Goal: Information Seeking & Learning: Understand process/instructions

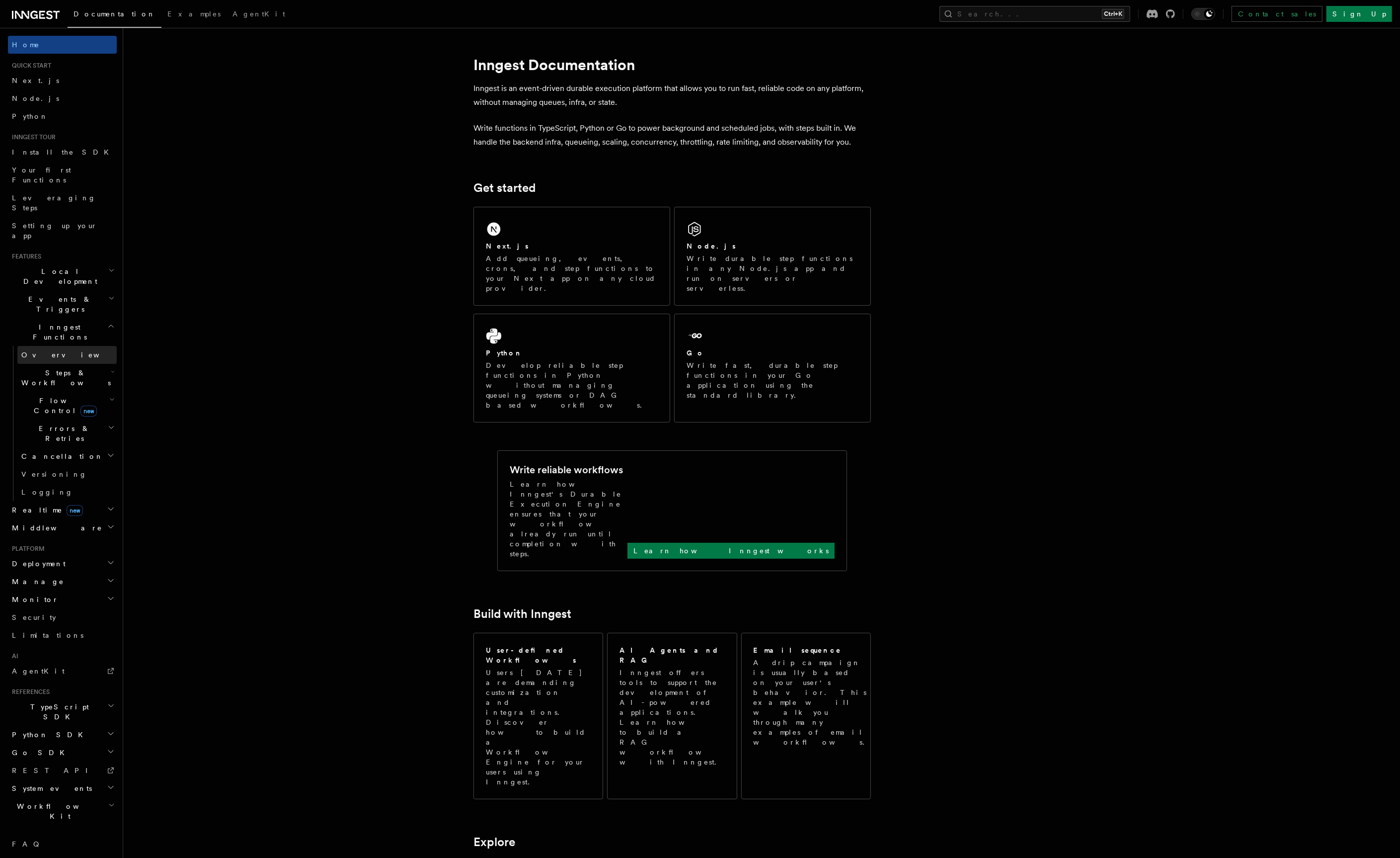
click at [42, 351] on span "Overview" at bounding box center [72, 355] width 102 height 8
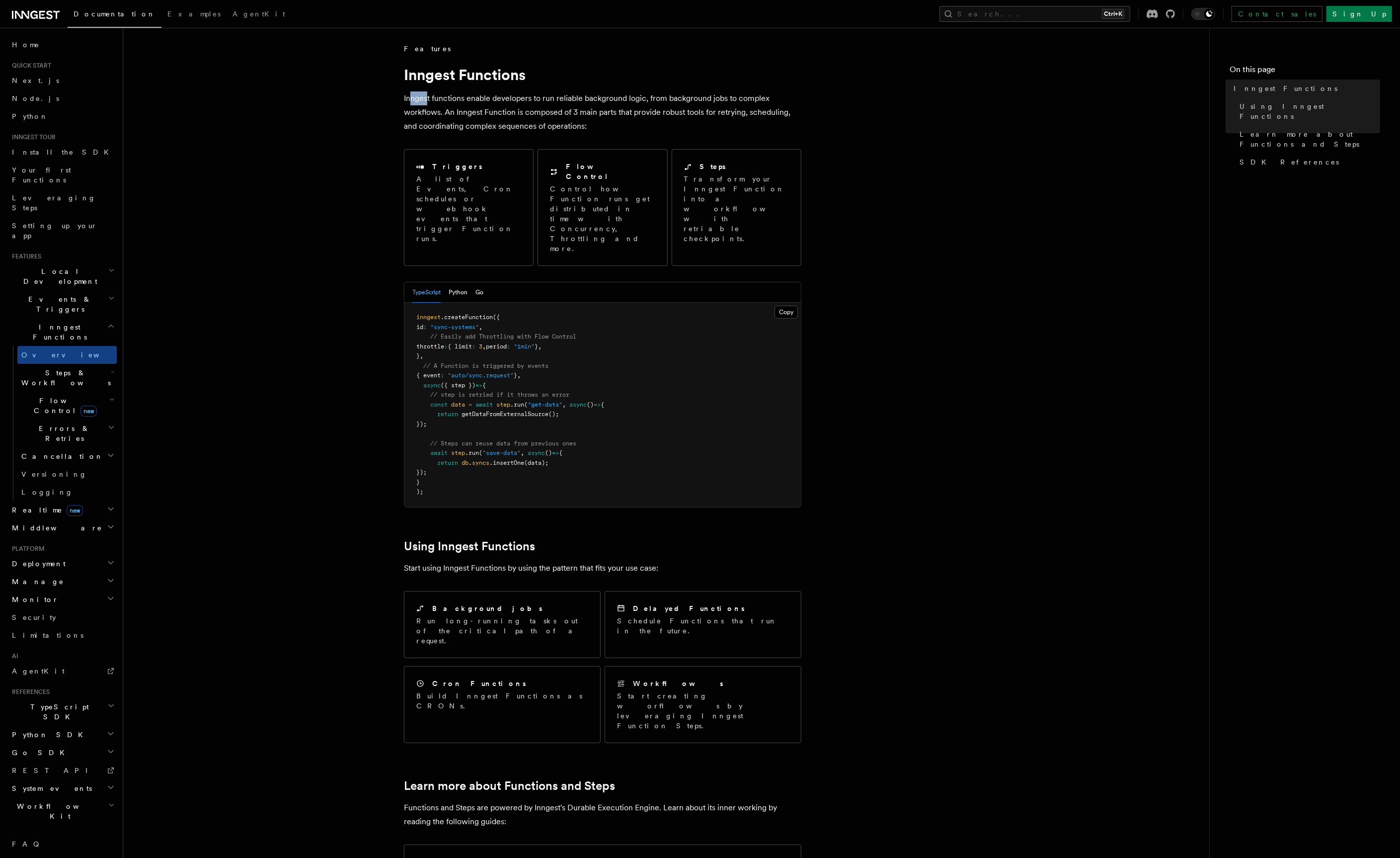
drag, startPoint x: 409, startPoint y: 103, endPoint x: 426, endPoint y: 103, distance: 17.0
click at [426, 103] on p "Inngest functions enable developers to run reliable background logic, from back…" at bounding box center [602, 112] width 397 height 42
click at [437, 112] on p "Inngest functions enable developers to run reliable background logic, from back…" at bounding box center [602, 112] width 397 height 42
click at [619, 103] on p "Inngest functions enable developers to run reliable background logic, from back…" at bounding box center [602, 112] width 397 height 42
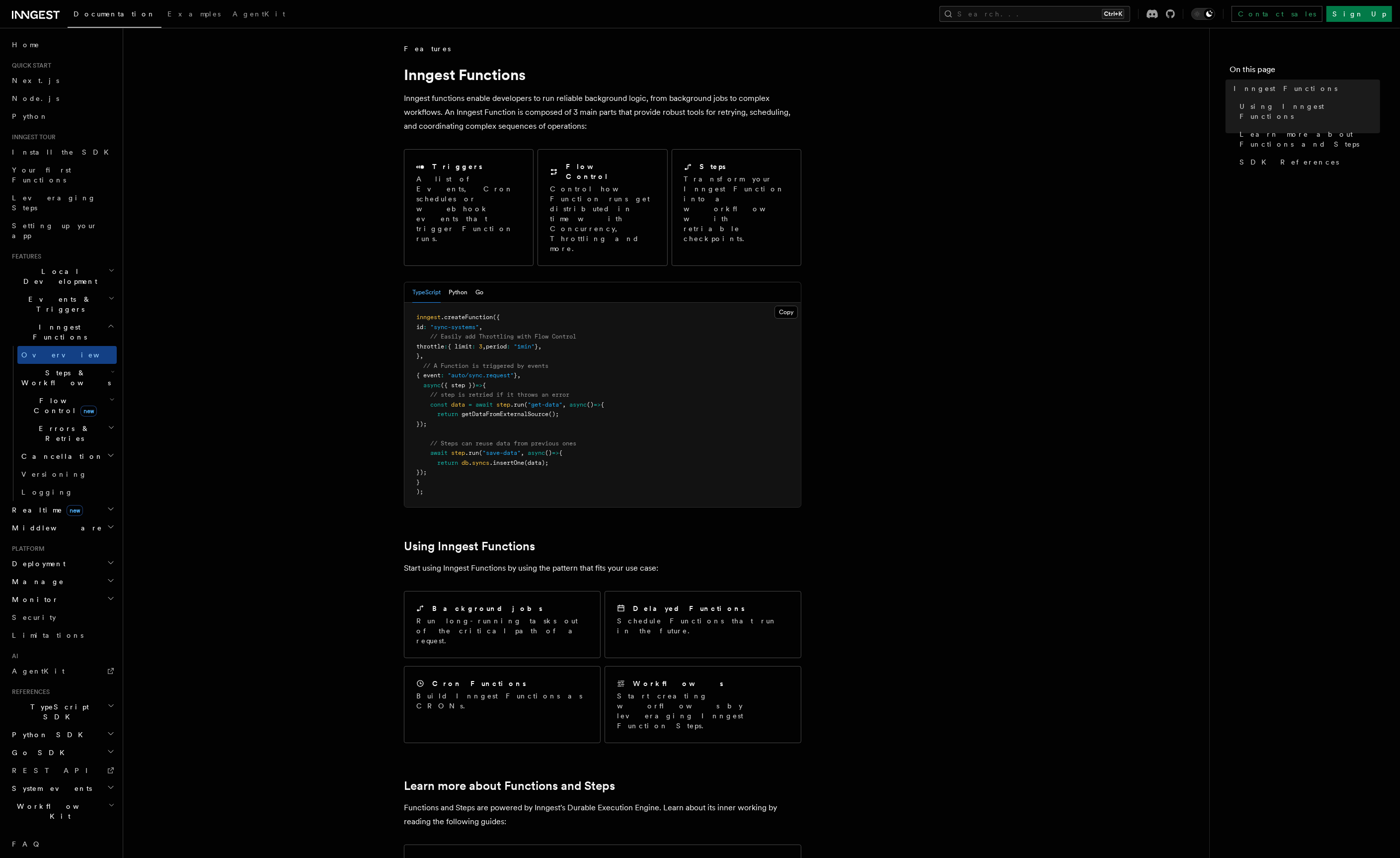
click at [619, 103] on p "Inngest functions enable developers to run reliable background logic, from back…" at bounding box center [602, 112] width 397 height 42
click at [537, 128] on p "Inngest functions enable developers to run reliable background logic, from back…" at bounding box center [602, 112] width 397 height 42
click at [481, 282] on button "Go" at bounding box center [479, 292] width 8 height 20
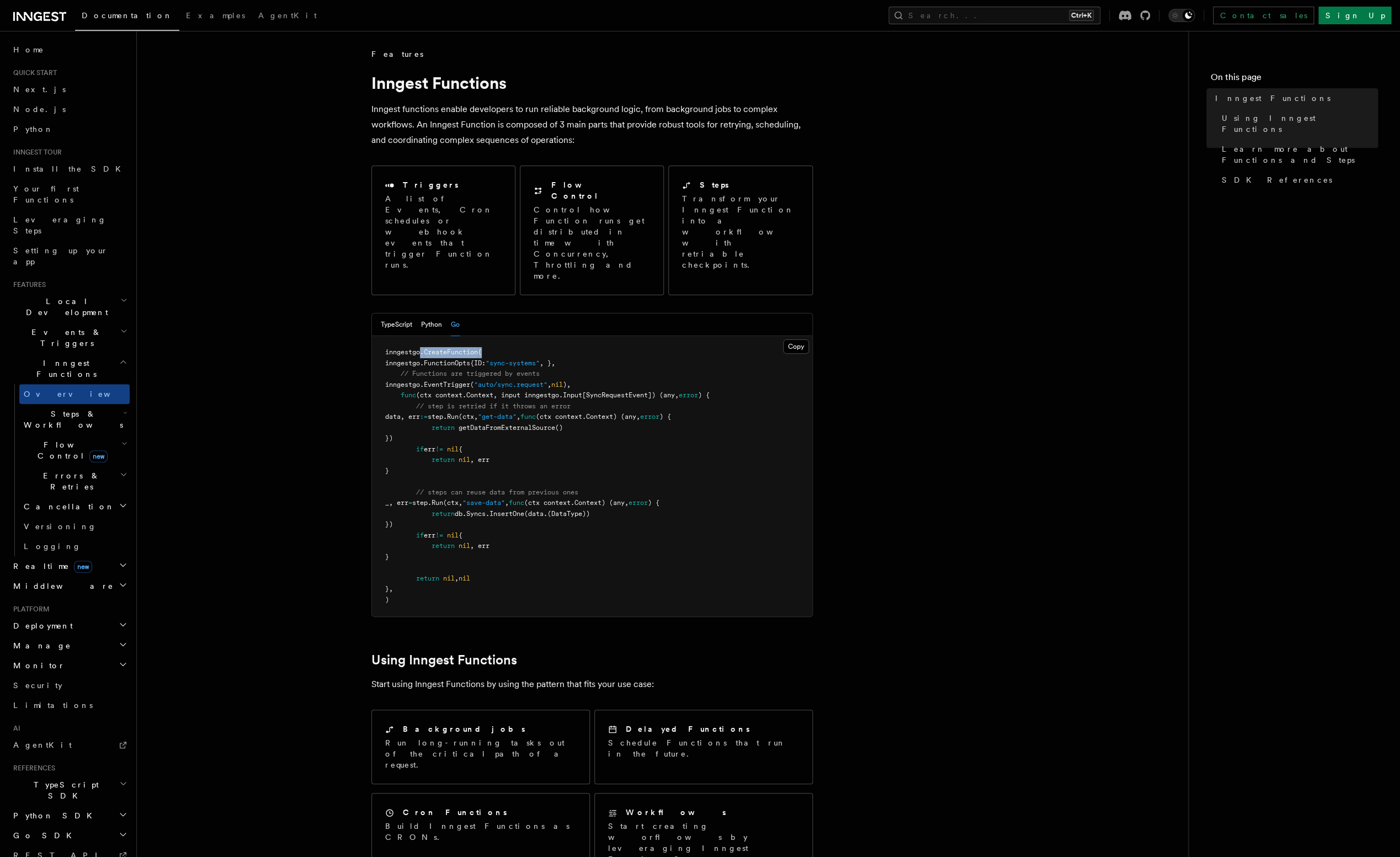
drag, startPoint x: 421, startPoint y: 305, endPoint x: 485, endPoint y: 305, distance: 64.0
click at [485, 336] on pre "inngestgo. CreateFunction ( inngestgo.FunctionOpts{ID: "sync-systems" , }, // F…" at bounding box center [592, 476] width 440 height 280
click at [436, 359] on span "inngestgo.FunctionOpts{ID:" at bounding box center [435, 363] width 100 height 8
drag, startPoint x: 446, startPoint y: 304, endPoint x: 471, endPoint y: 302, distance: 25.1
click at [471, 336] on pre "inngestgo. CreateFunction ( inngestgo.FunctionOpts{ID: "sync-systems" , }, // F…" at bounding box center [592, 476] width 440 height 280
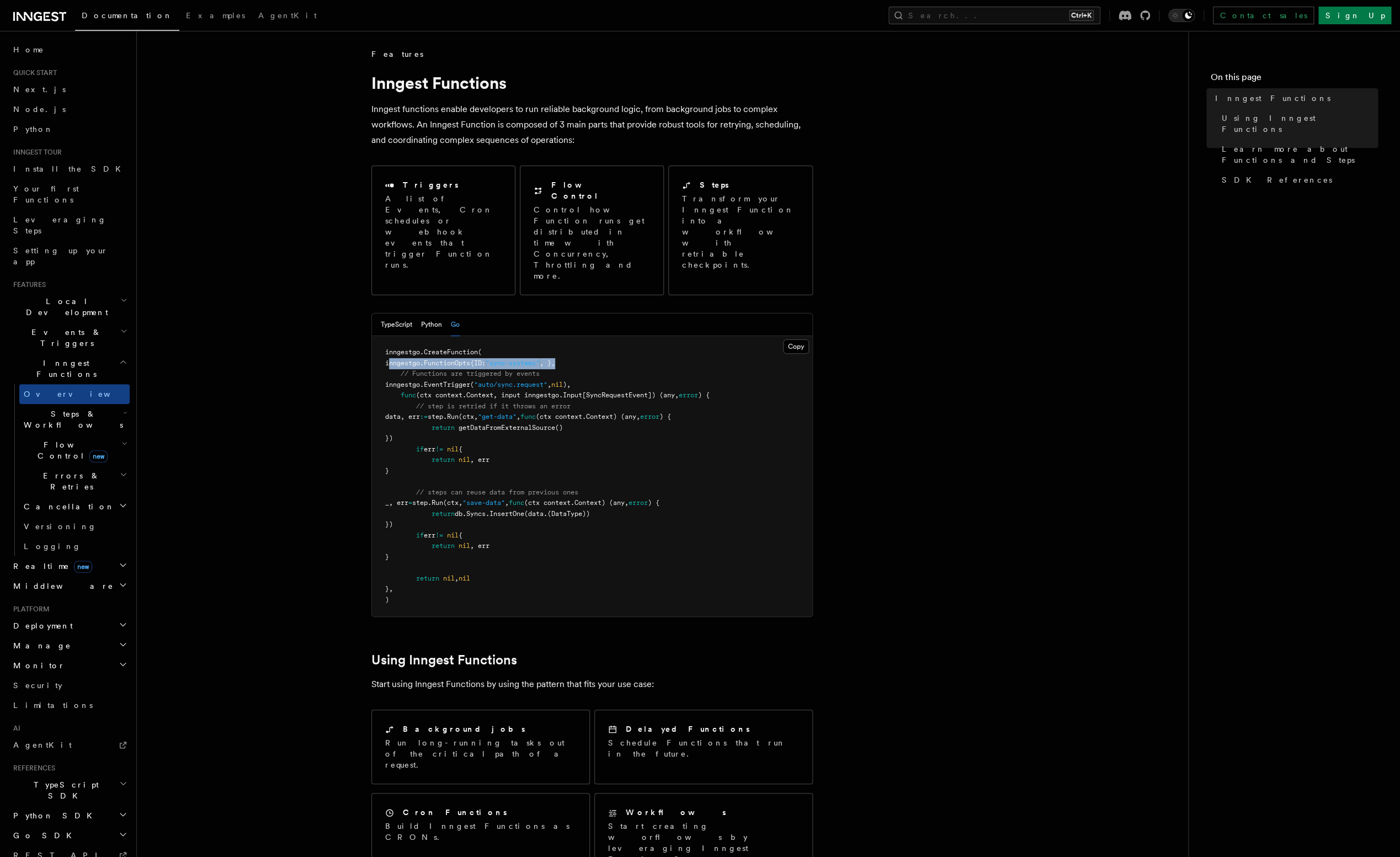
drag, startPoint x: 392, startPoint y: 317, endPoint x: 621, endPoint y: 318, distance: 229.0
click at [621, 336] on pre "inngestgo. CreateFunction ( inngestgo.FunctionOpts{ID: "sync-systems" , }, // F…" at bounding box center [592, 476] width 440 height 280
drag, startPoint x: 408, startPoint y: 343, endPoint x: 642, endPoint y: 339, distance: 234.0
click at [642, 339] on pre "inngestgo. CreateFunction ( inngestgo.FunctionOpts{ID: "sync-systems" , }, // F…" at bounding box center [592, 476] width 440 height 280
click at [521, 336] on pre "inngestgo. CreateFunction ( inngestgo.FunctionOpts{ID: "sync-systems" , }, // F…" at bounding box center [592, 476] width 440 height 280
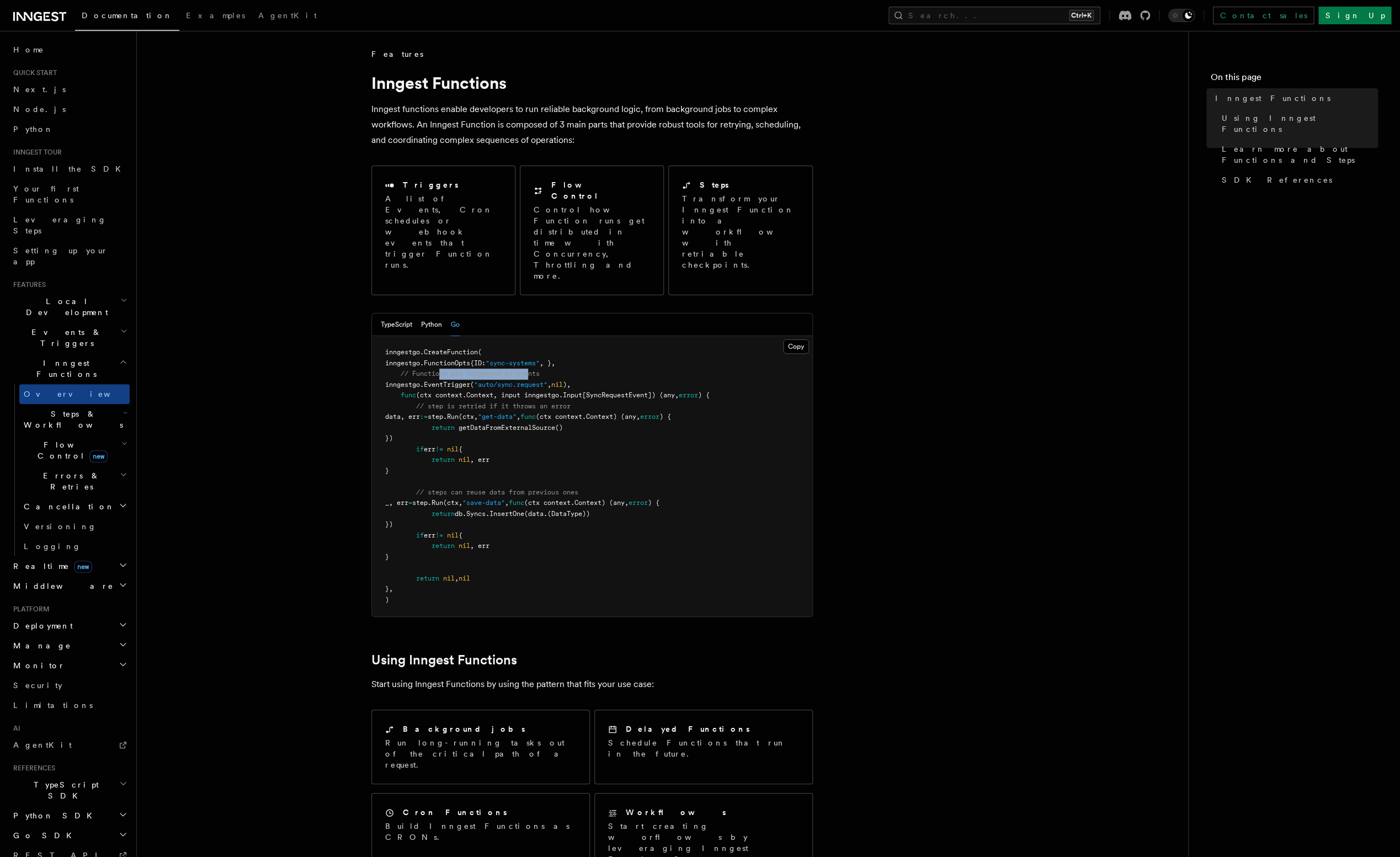
drag, startPoint x: 440, startPoint y: 330, endPoint x: 531, endPoint y: 329, distance: 91.0
click at [531, 369] on span "// Functions are triggered by events" at bounding box center [470, 373] width 139 height 8
drag, startPoint x: 493, startPoint y: 340, endPoint x: 563, endPoint y: 339, distance: 70.0
click at [548, 381] on span ""auto/sync.request"" at bounding box center [511, 384] width 74 height 8
drag, startPoint x: 404, startPoint y: 350, endPoint x: 774, endPoint y: 352, distance: 370.0
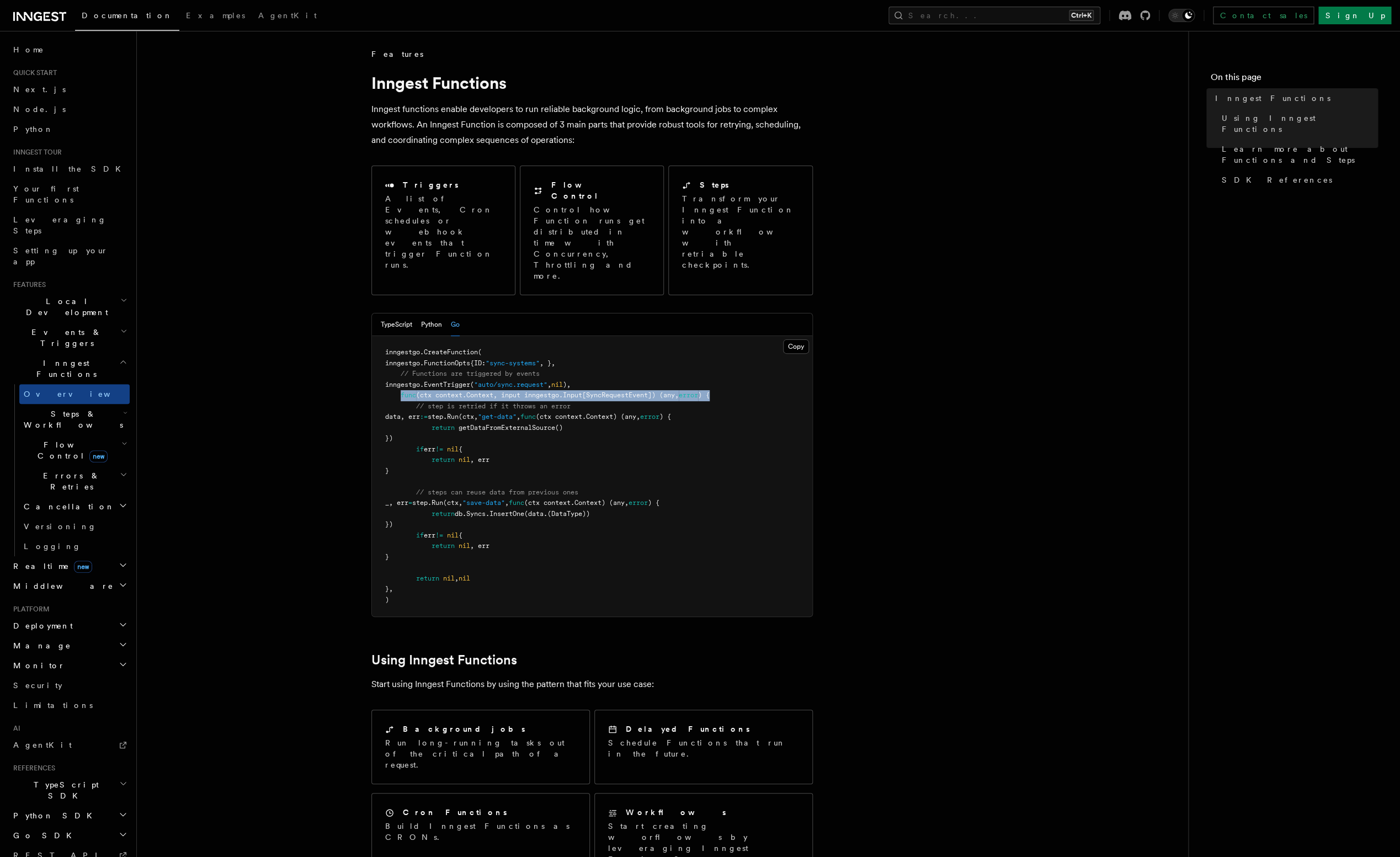
click at [774, 352] on pre "inngestgo. CreateFunction ( inngestgo.FunctionOpts{ID: "sync-systems" , }, // F…" at bounding box center [592, 476] width 440 height 280
drag, startPoint x: 418, startPoint y: 365, endPoint x: 598, endPoint y: 358, distance: 180.1
click at [598, 358] on pre "inngestgo. CreateFunction ( inngestgo.FunctionOpts{ID: "sync-systems" , }, // F…" at bounding box center [592, 476] width 440 height 280
click at [598, 360] on pre "inngestgo. CreateFunction ( inngestgo.FunctionOpts{ID: "sync-systems" , }, // F…" at bounding box center [592, 476] width 440 height 280
drag, startPoint x: 453, startPoint y: 370, endPoint x: 559, endPoint y: 393, distance: 108.5
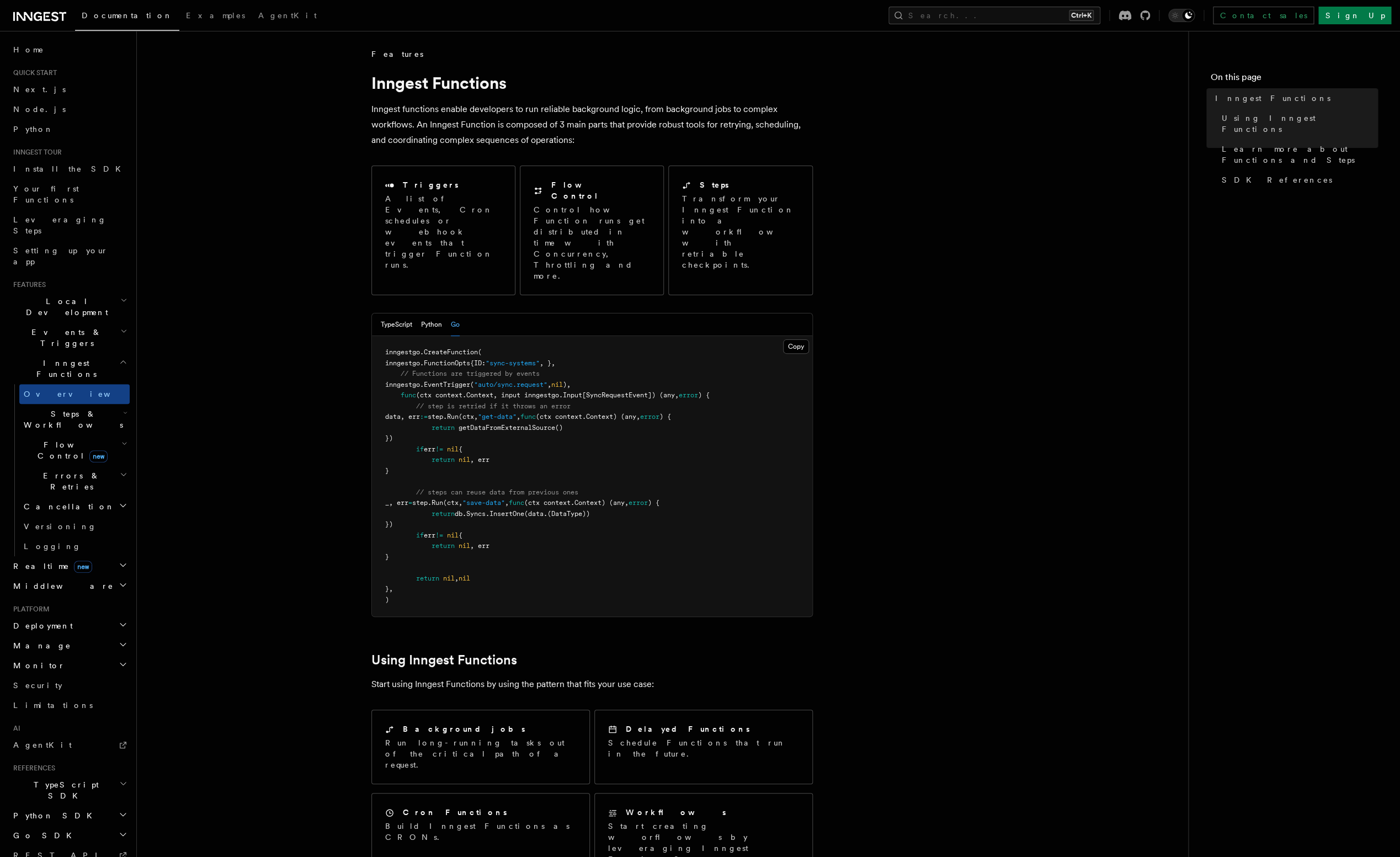
click at [559, 393] on pre "inngestgo. CreateFunction ( inngestgo.FunctionOpts{ID: "sync-systems" , }, // F…" at bounding box center [592, 476] width 440 height 280
click at [573, 387] on pre "inngestgo. CreateFunction ( inngestgo.FunctionOpts{ID: "sync-systems" , }, // F…" at bounding box center [592, 476] width 440 height 280
drag, startPoint x: 380, startPoint y: 454, endPoint x: 606, endPoint y: 448, distance: 226.1
click at [601, 445] on pre "inngestgo. CreateFunction ( inngestgo.FunctionOpts{ID: "sync-systems" , }, // F…" at bounding box center [592, 476] width 440 height 280
click at [614, 499] on span "(ctx context.Context) (any," at bounding box center [576, 502] width 104 height 8
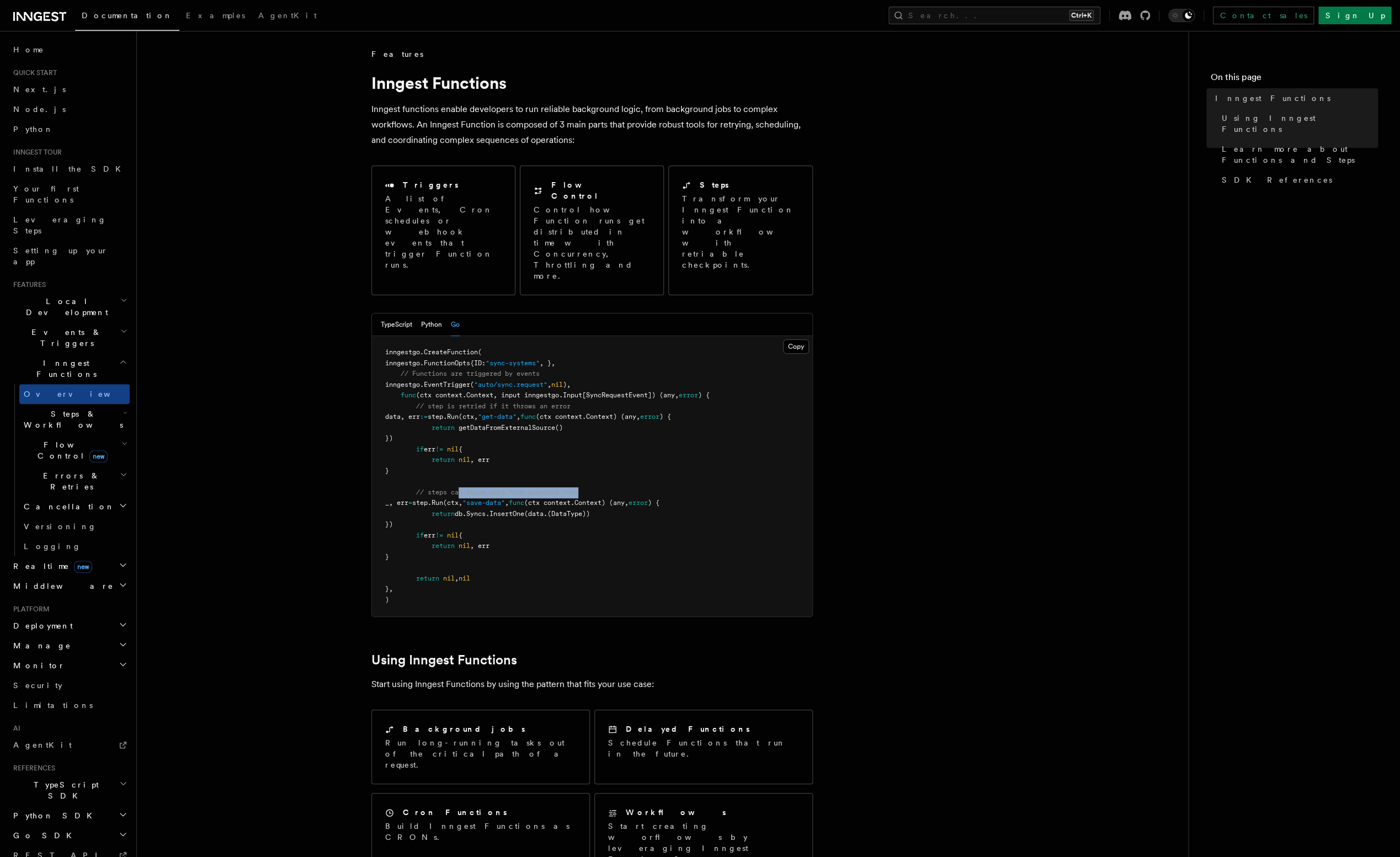
drag, startPoint x: 613, startPoint y: 453, endPoint x: 462, endPoint y: 447, distance: 151.1
click at [462, 447] on pre "inngestgo. CreateFunction ( inngestgo.FunctionOpts{ID: "sync-systems" , }, // F…" at bounding box center [592, 476] width 440 height 280
click at [432, 499] on span "step." at bounding box center [422, 502] width 19 height 8
drag, startPoint x: 505, startPoint y: 459, endPoint x: 540, endPoint y: 458, distance: 35.0
click at [540, 499] on span "_, err = step. Run (ctx, "save-data" , func (ctx context.Context) (any, error )…" at bounding box center [522, 502] width 274 height 8
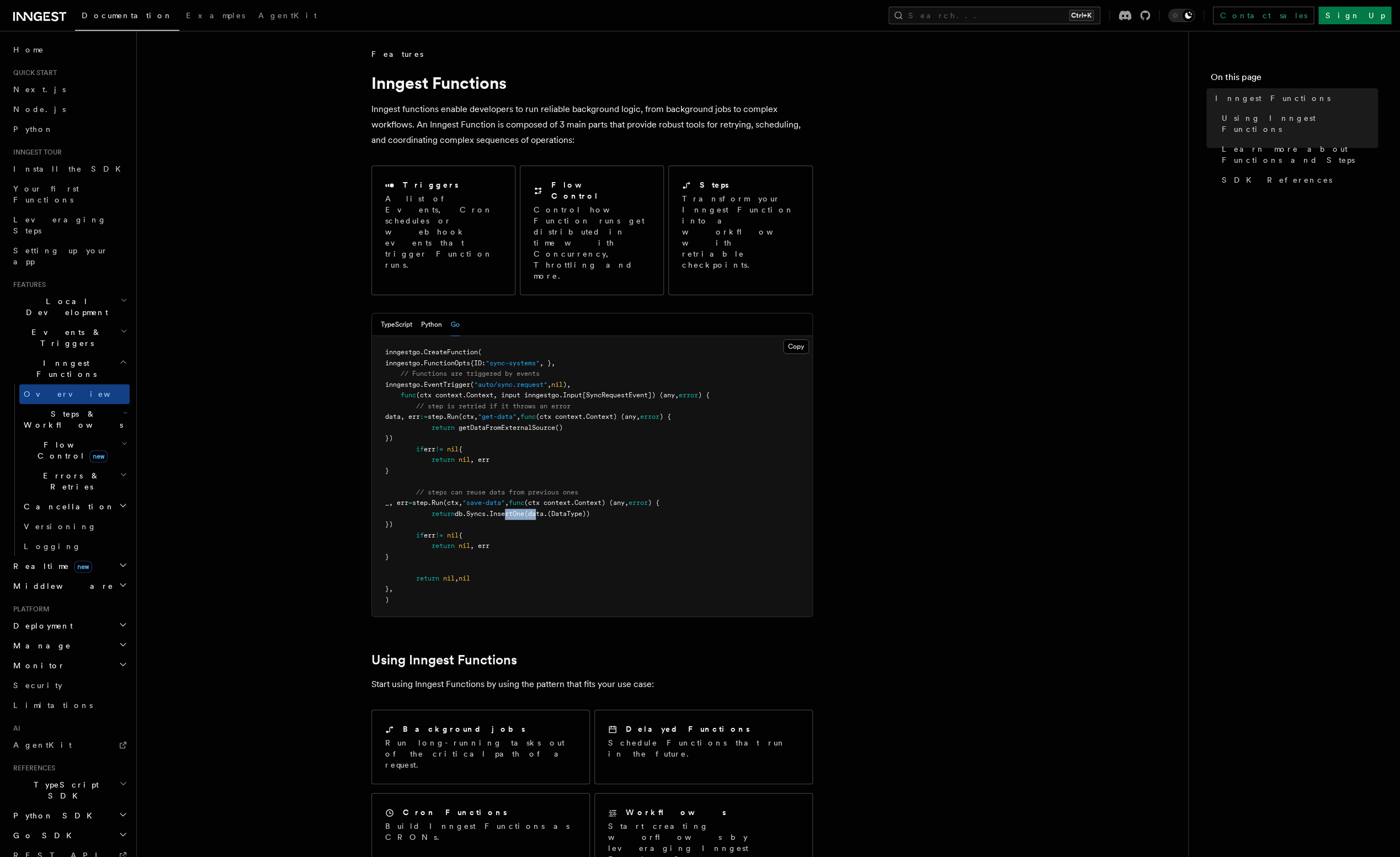
drag, startPoint x: 510, startPoint y: 468, endPoint x: 543, endPoint y: 467, distance: 33.0
click at [543, 510] on span "return db.Syncs. InsertOne (data.(DataType))" at bounding box center [487, 514] width 205 height 8
click at [562, 510] on span "(data.(DataType))" at bounding box center [557, 514] width 66 height 8
drag, startPoint x: 458, startPoint y: 468, endPoint x: 532, endPoint y: 466, distance: 74.0
click at [532, 510] on span "return db.Syncs. InsertOne (data.(DataType))" at bounding box center [487, 514] width 205 height 8
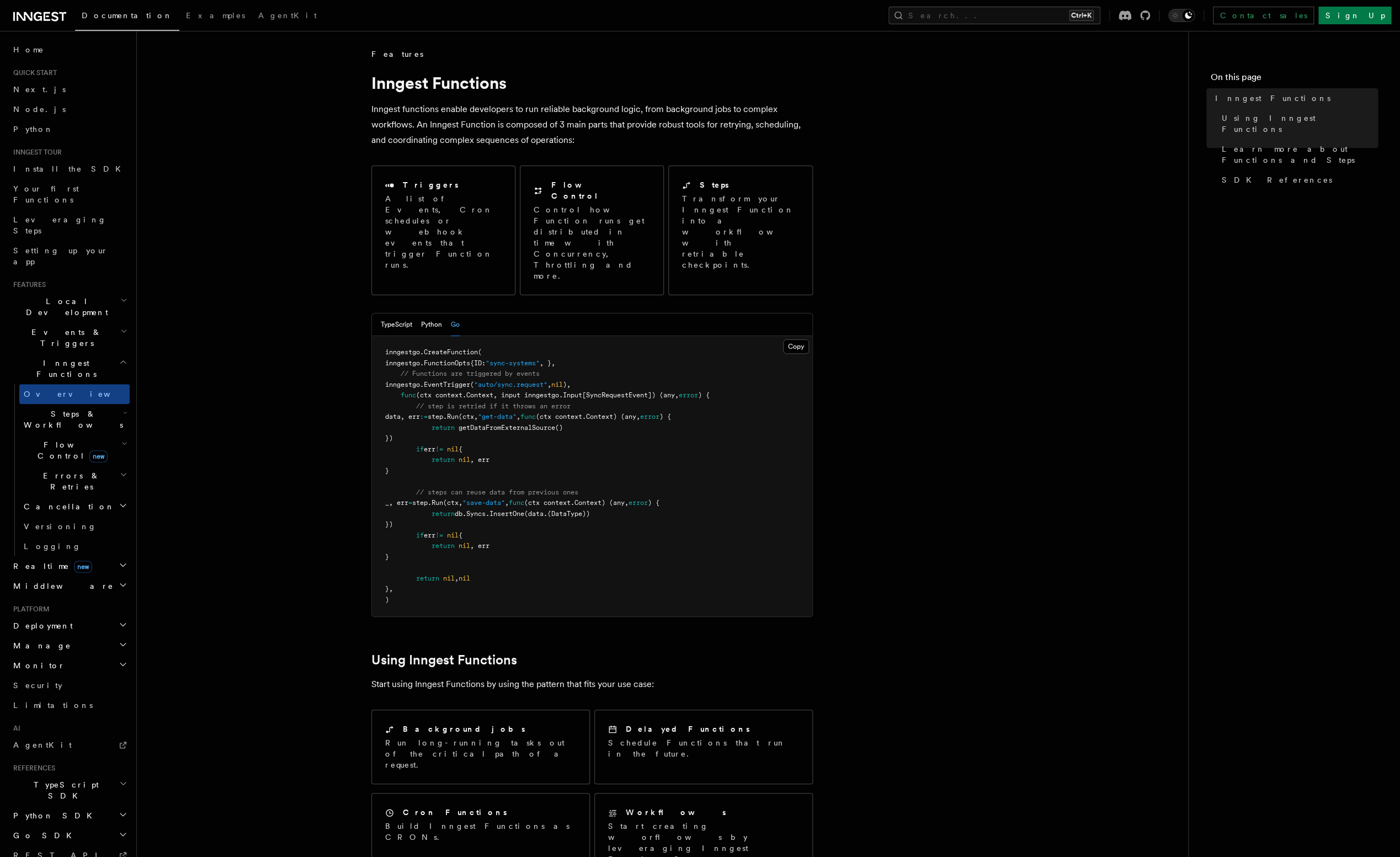
click at [539, 510] on span "(data.(DataType))" at bounding box center [557, 514] width 66 height 8
drag, startPoint x: 401, startPoint y: 365, endPoint x: 494, endPoint y: 398, distance: 98.7
click at [494, 398] on pre "inngestgo. CreateFunction ( inngestgo.FunctionOpts{ID: "sync-systems" , }, // F…" at bounding box center [592, 476] width 440 height 280
click at [493, 406] on pre "inngestgo. CreateFunction ( inngestgo.FunctionOpts{ID: "sync-systems" , }, // F…" at bounding box center [592, 476] width 440 height 280
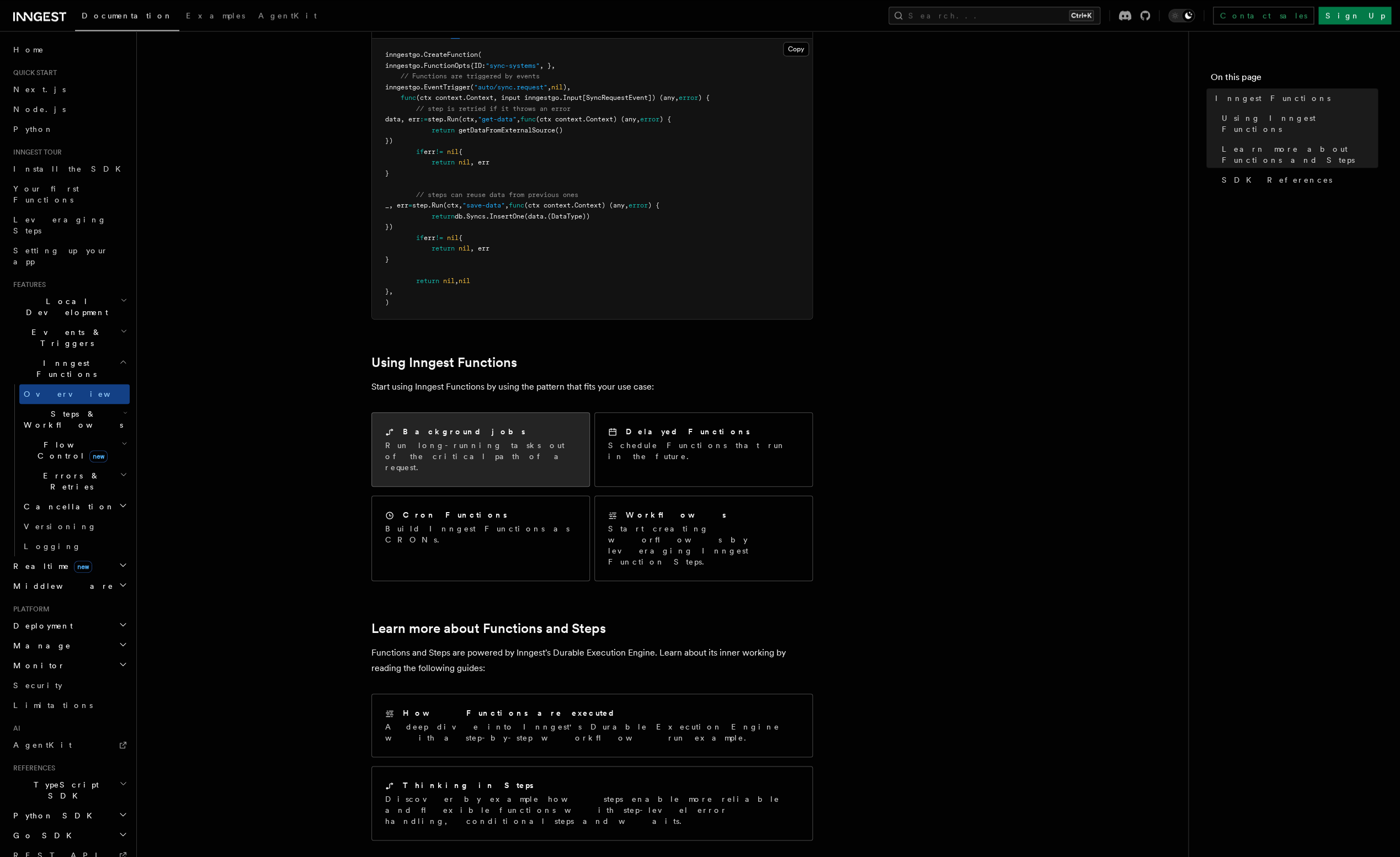
scroll to position [298, 0]
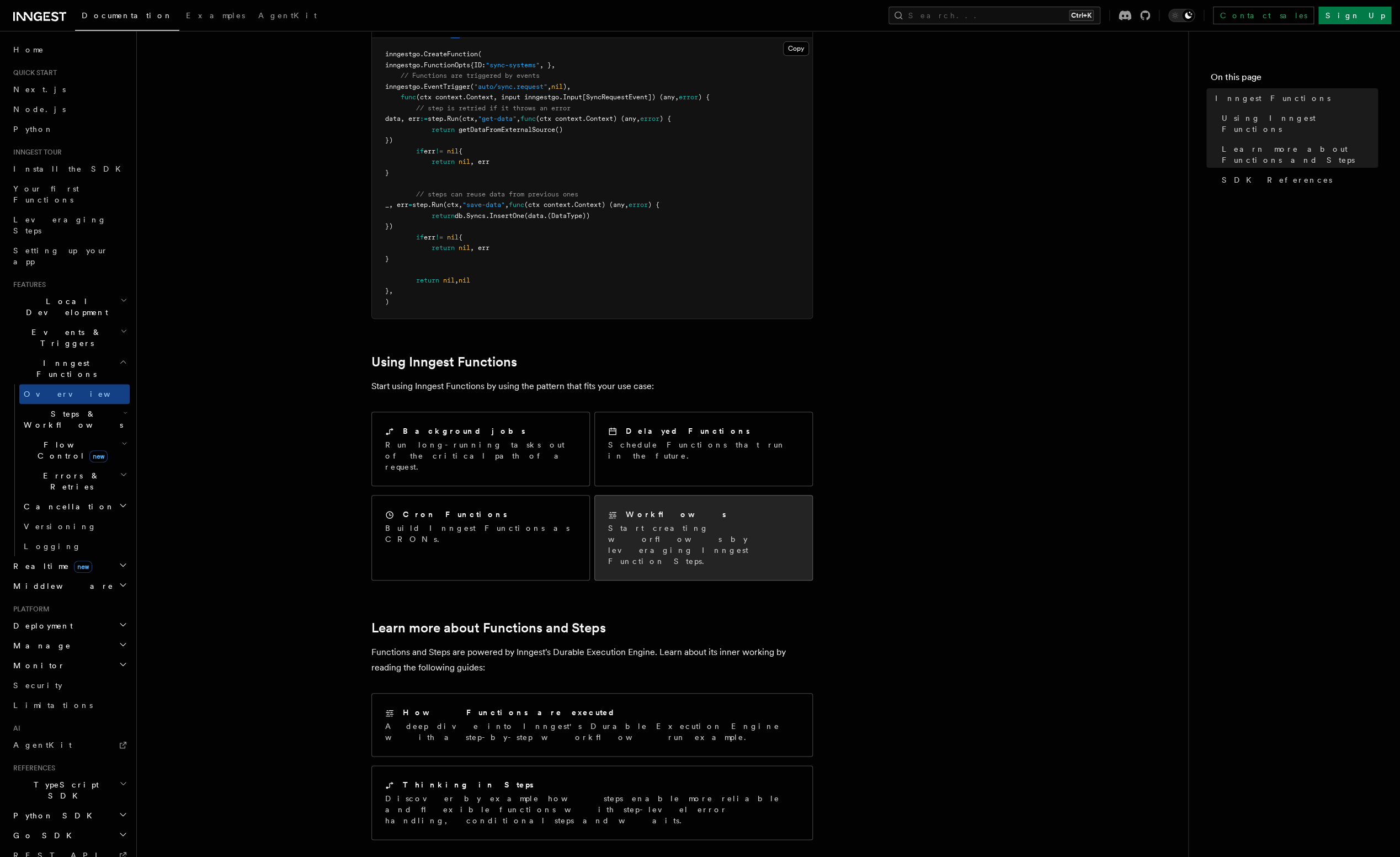
click at [641, 523] on p "Start creating worflows by leveraging Inngest Function Steps." at bounding box center [703, 544] width 191 height 44
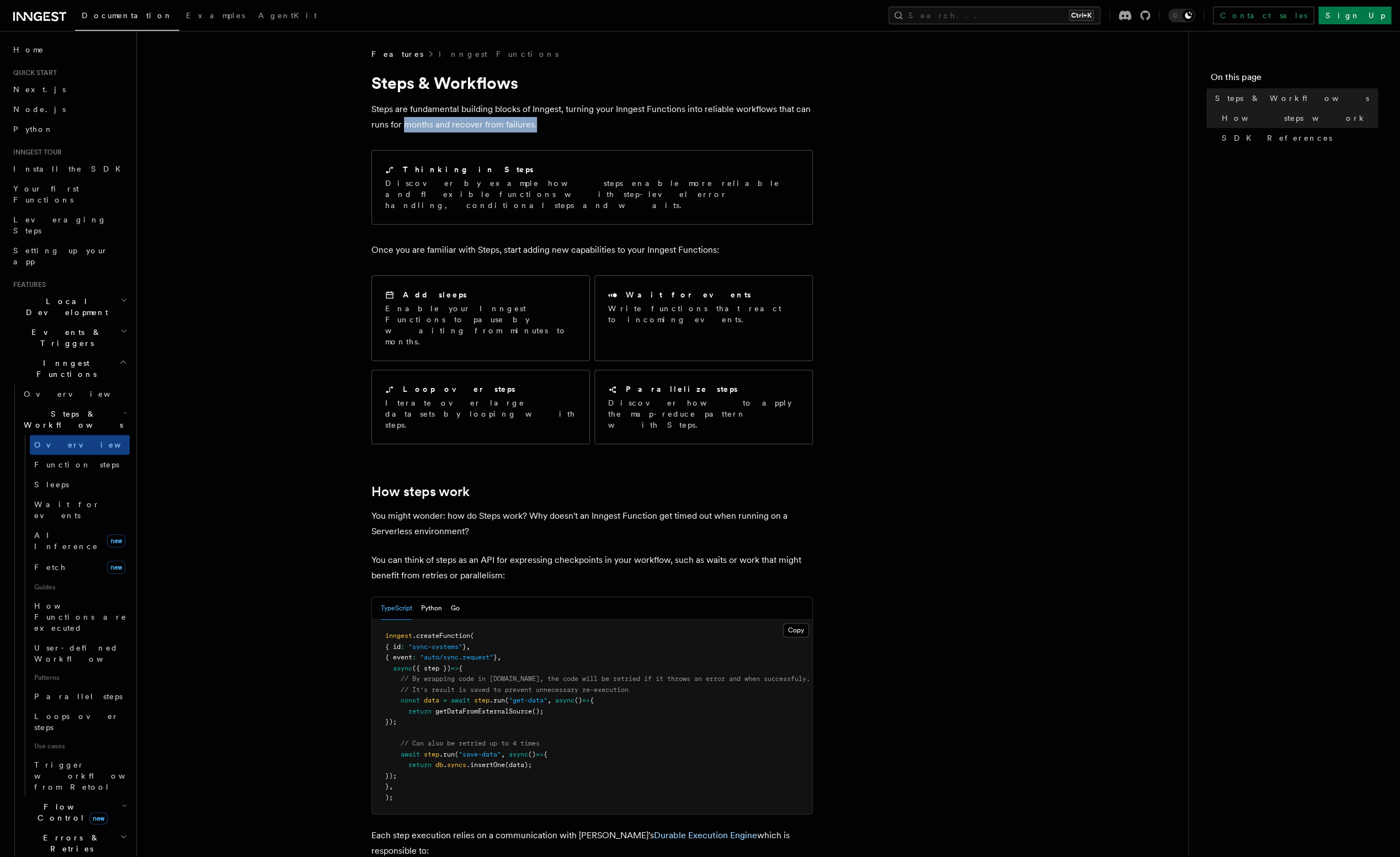
drag, startPoint x: 407, startPoint y: 119, endPoint x: 557, endPoint y: 122, distance: 150.0
click at [557, 122] on p "Steps are fundamental building blocks of Inngest, turning your Inngest Function…" at bounding box center [592, 116] width 441 height 31
